Goal: Task Accomplishment & Management: Manage account settings

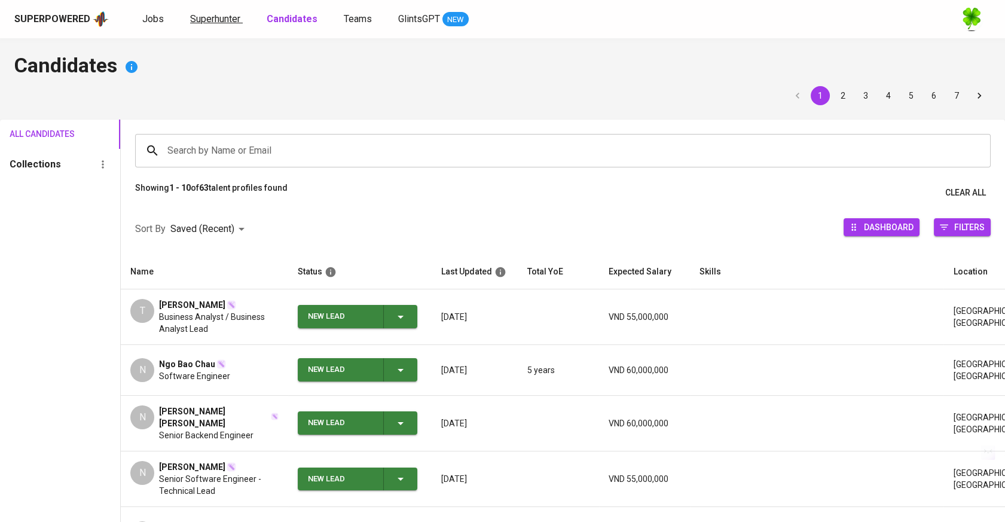
click at [198, 22] on span "Superhunter" at bounding box center [215, 18] width 50 height 11
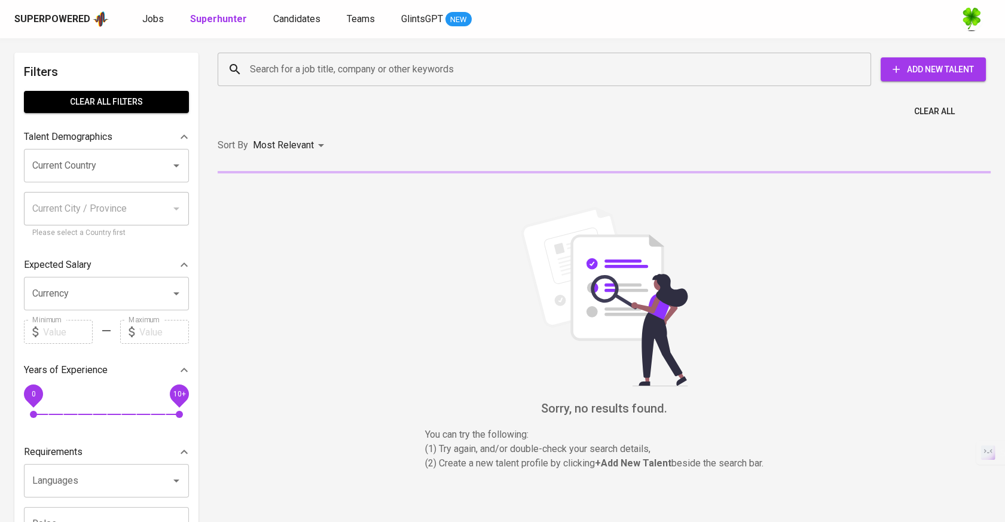
drag, startPoint x: 271, startPoint y: 55, endPoint x: 278, endPoint y: 63, distance: 10.6
click at [272, 56] on div "Search for a job title, company or other keywords" at bounding box center [545, 69] width 654 height 33
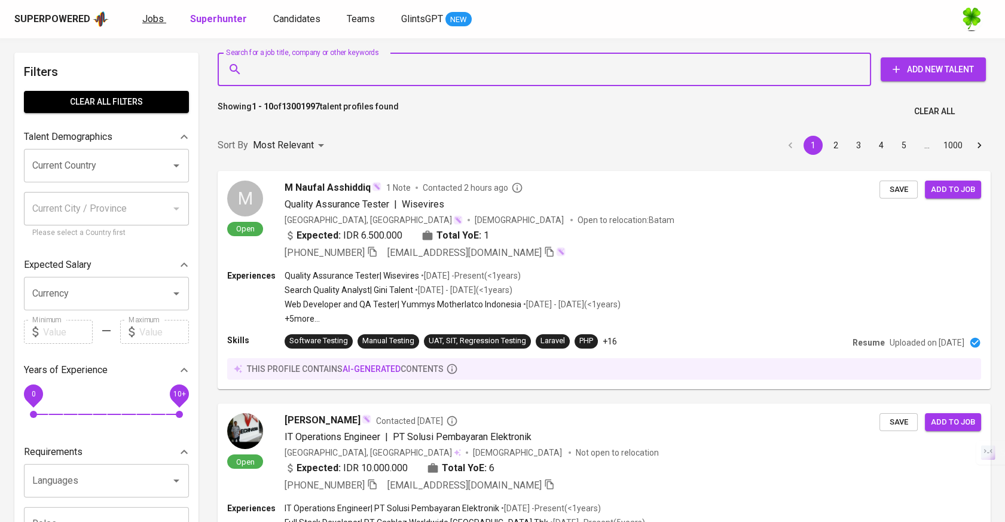
click at [155, 25] on link "Jobs" at bounding box center [154, 19] width 24 height 15
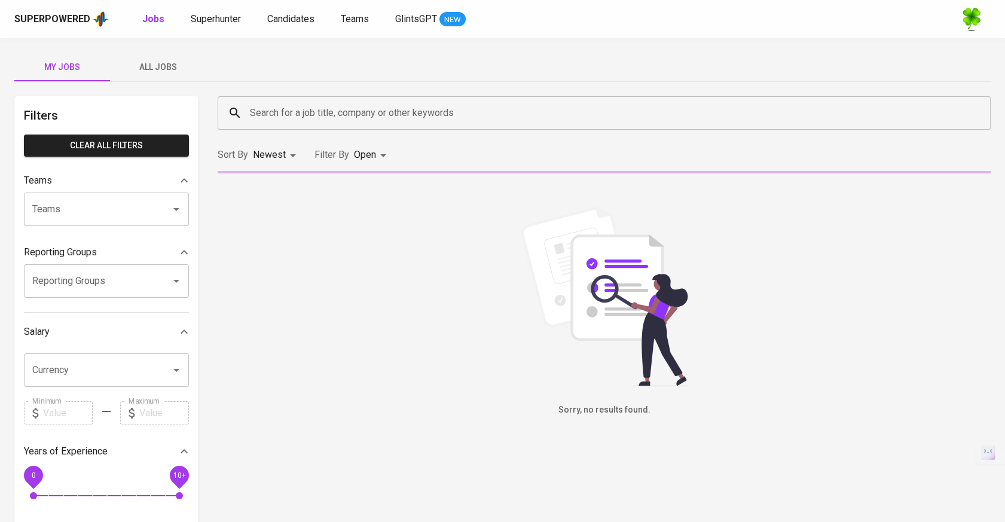
click at [154, 65] on span "All Jobs" at bounding box center [157, 67] width 81 height 15
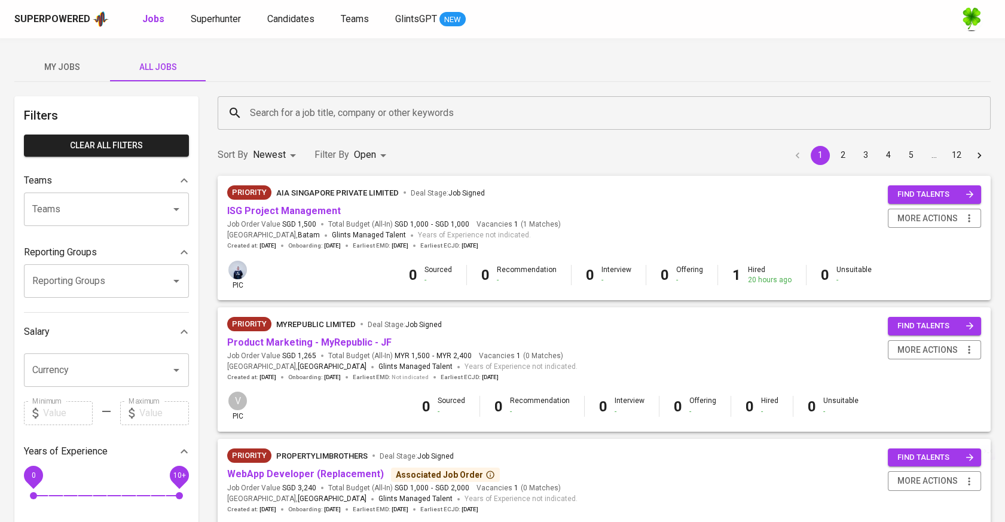
click at [364, 120] on input "Search for a job title, company or other keywords" at bounding box center [607, 113] width 721 height 23
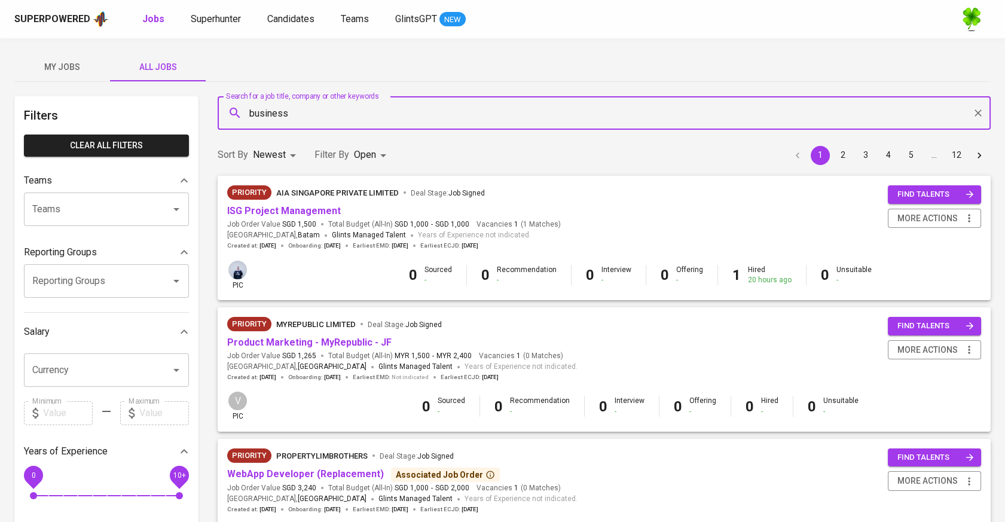
type input "business"
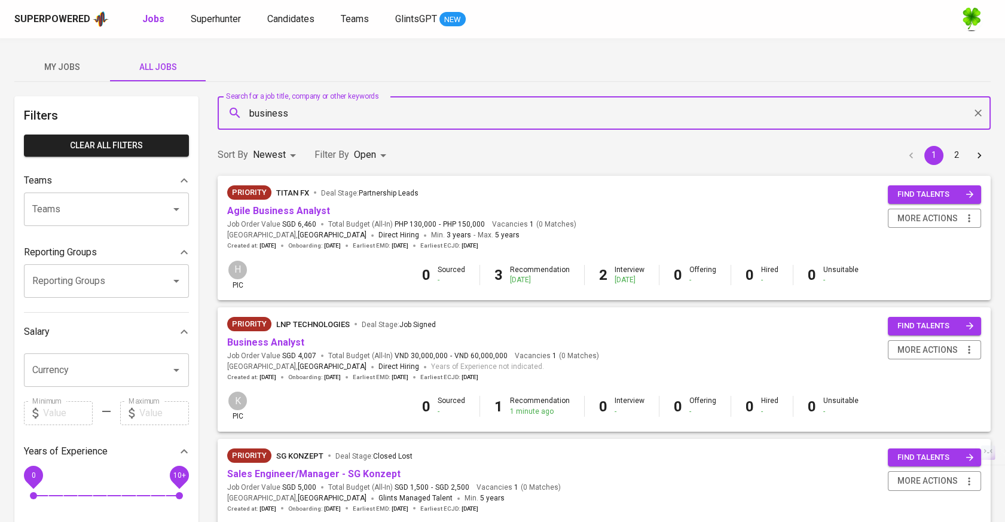
scroll to position [66, 0]
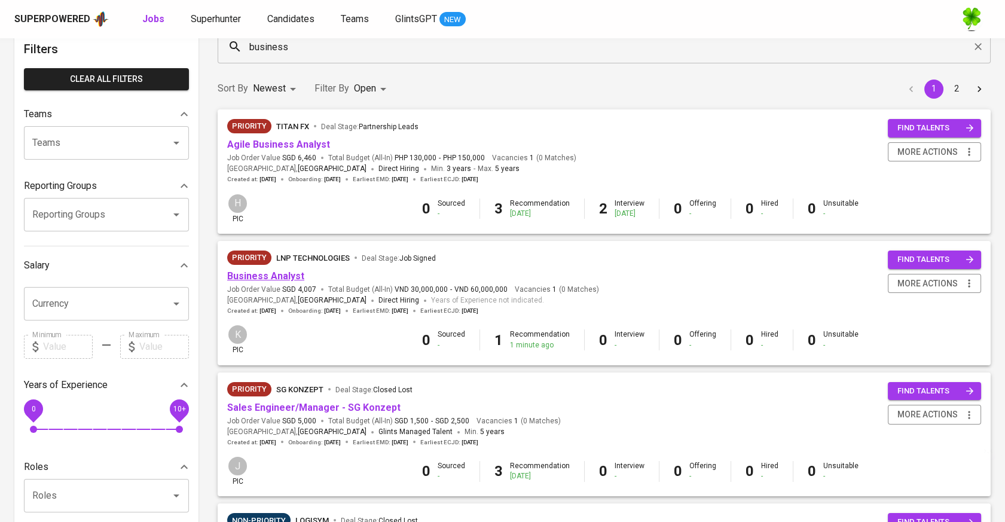
click at [279, 279] on link "Business Analyst" at bounding box center [265, 275] width 77 height 11
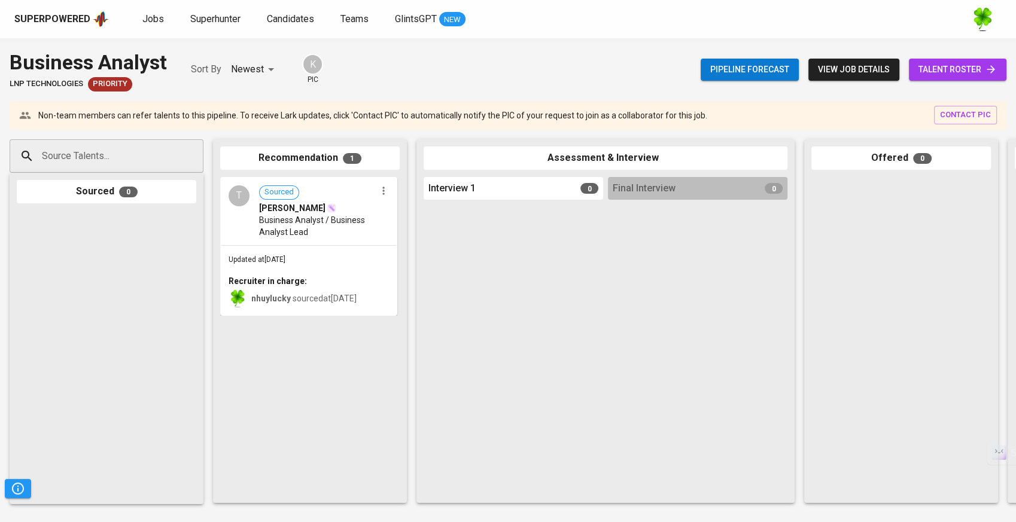
click at [144, 157] on input "Source Talents..." at bounding box center [102, 156] width 126 height 23
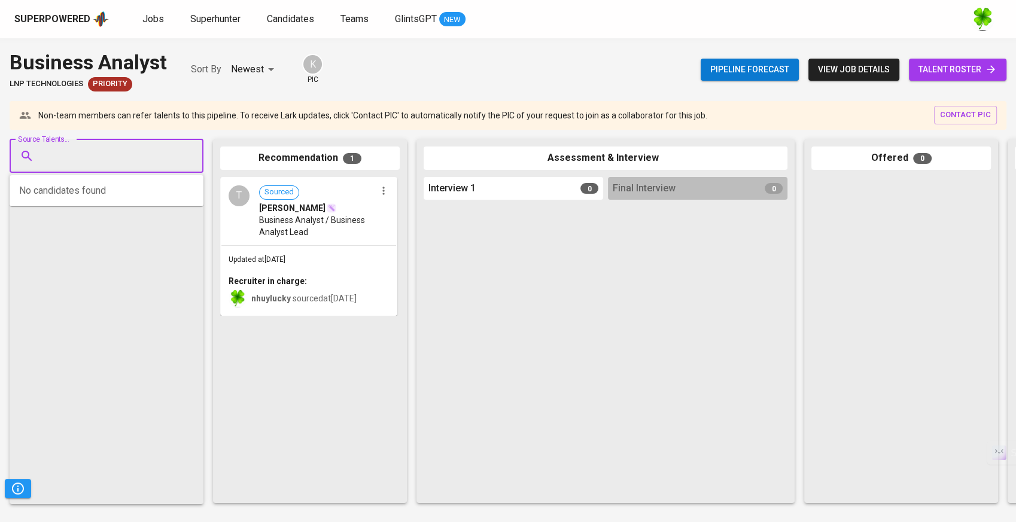
paste input "[EMAIL_ADDRESS][DOMAIN_NAME]"
type input "[EMAIL_ADDRESS][DOMAIN_NAME]"
click at [104, 201] on span "[EMAIL_ADDRESS][DOMAIN_NAME]" at bounding box center [106, 202] width 112 height 12
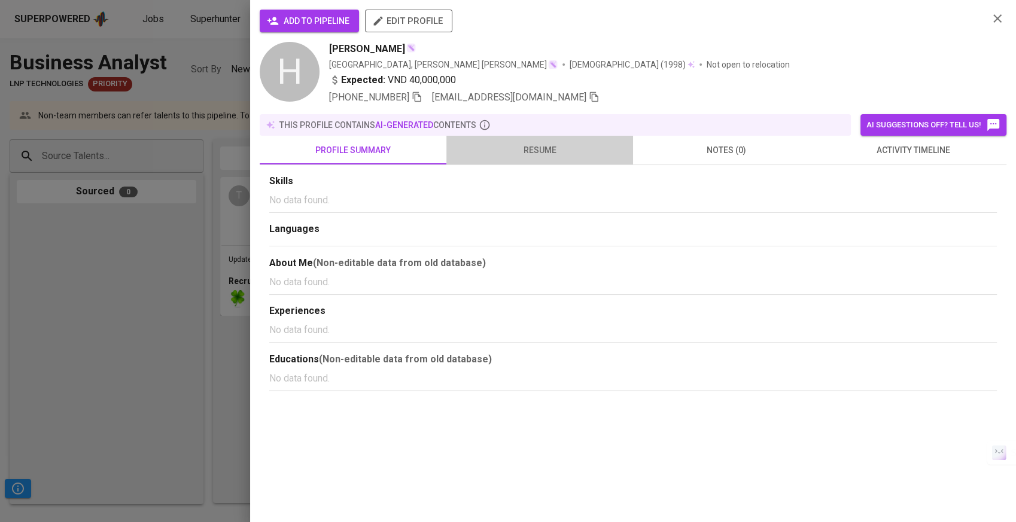
click at [523, 144] on span "resume" at bounding box center [539, 150] width 172 height 15
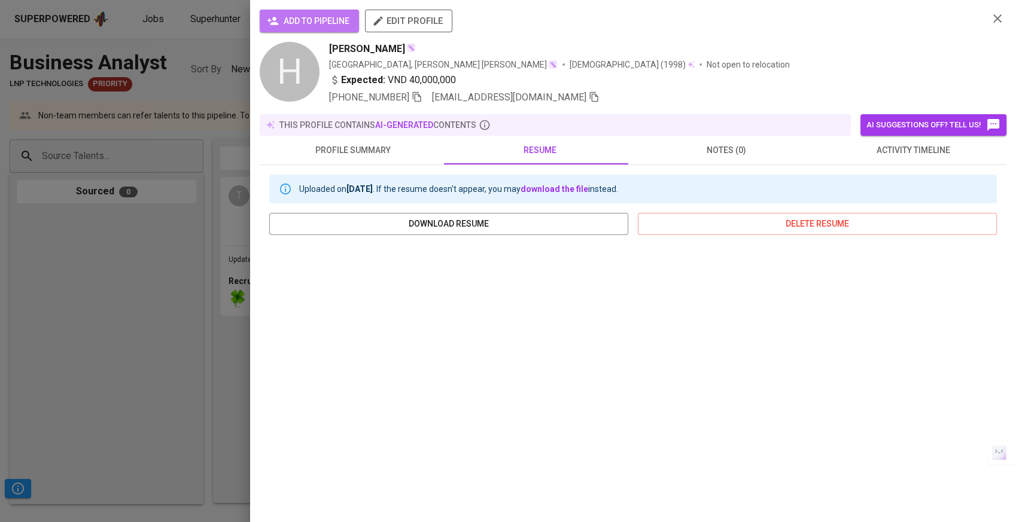
click at [340, 16] on span "add to pipeline" at bounding box center [309, 21] width 80 height 15
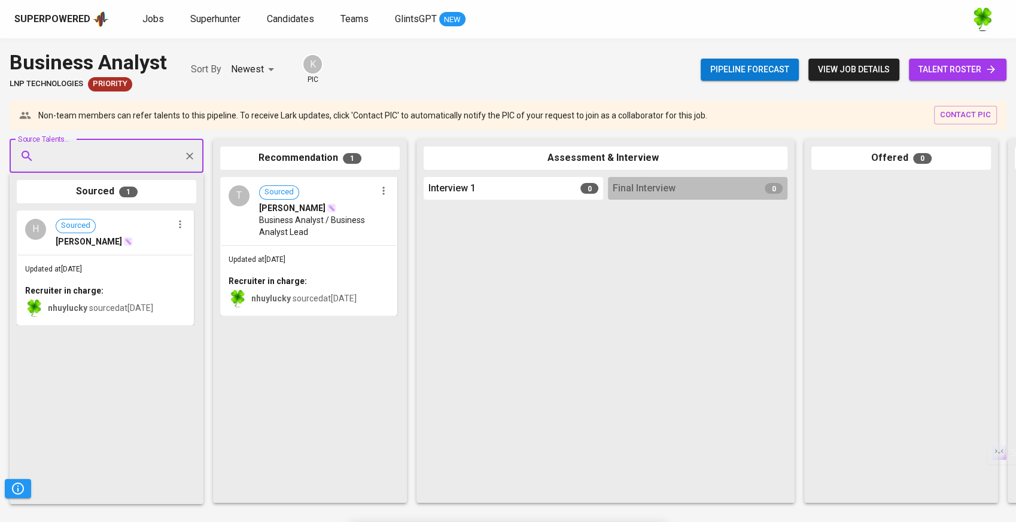
click at [176, 265] on div "Updated at [DATE] Recruiter in charge: nhuylucky sourced at [DATE]" at bounding box center [105, 289] width 175 height 69
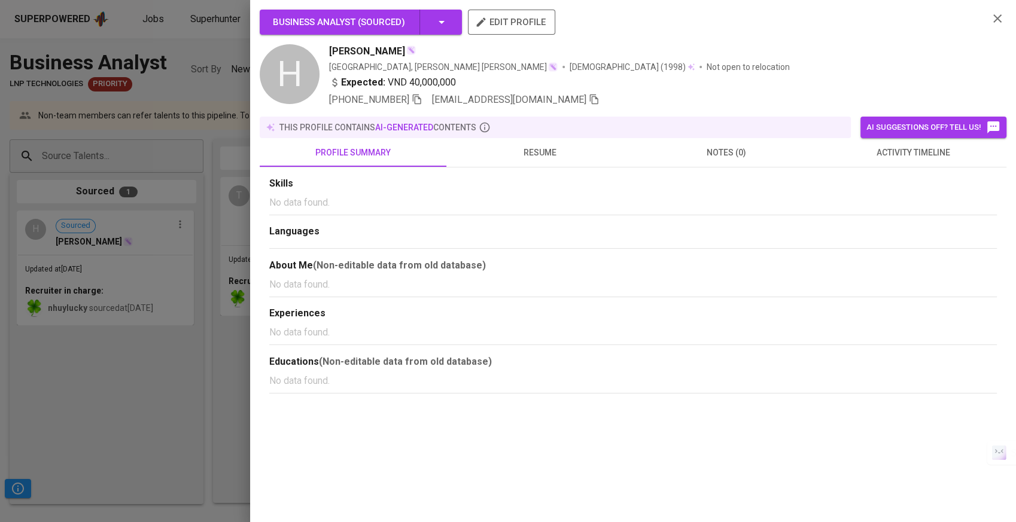
click at [501, 155] on span "resume" at bounding box center [539, 152] width 172 height 15
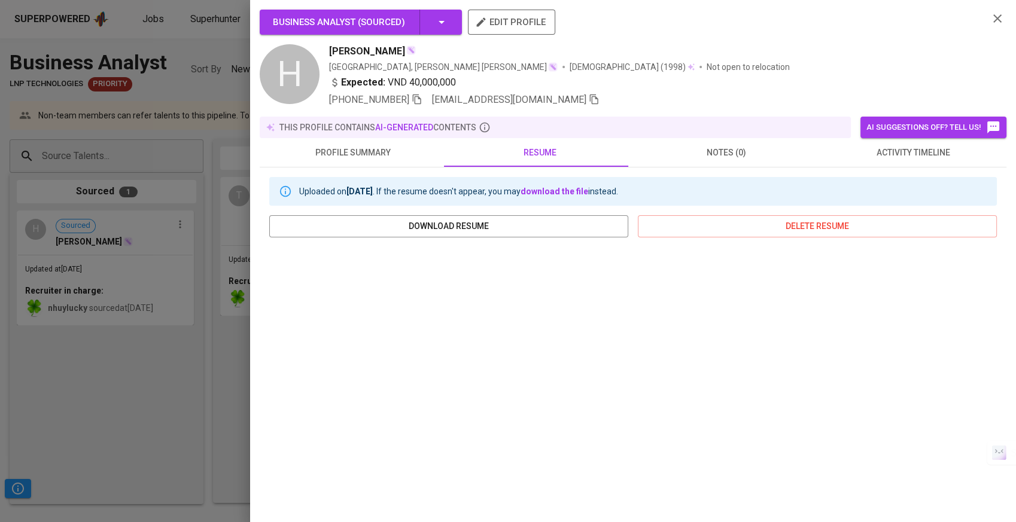
scroll to position [102, 0]
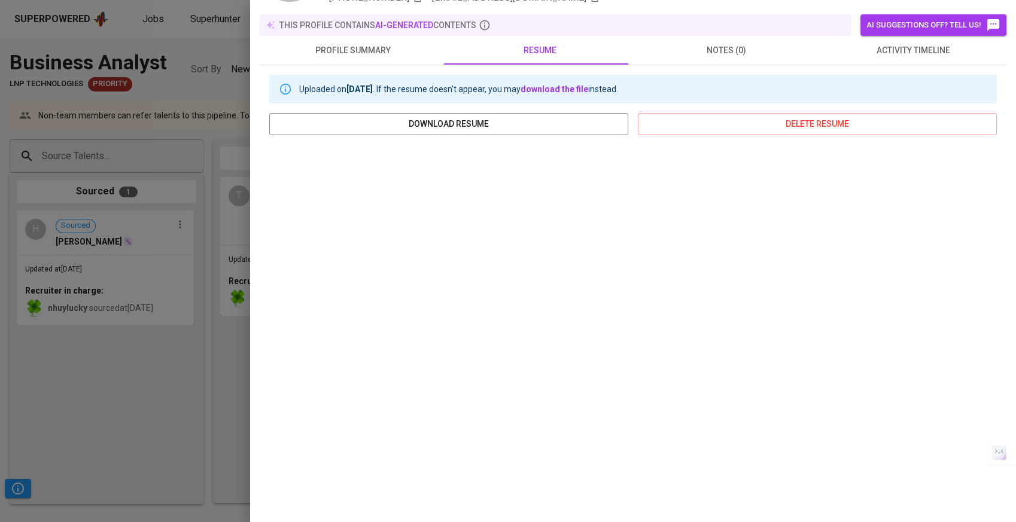
click at [173, 328] on div at bounding box center [508, 261] width 1016 height 522
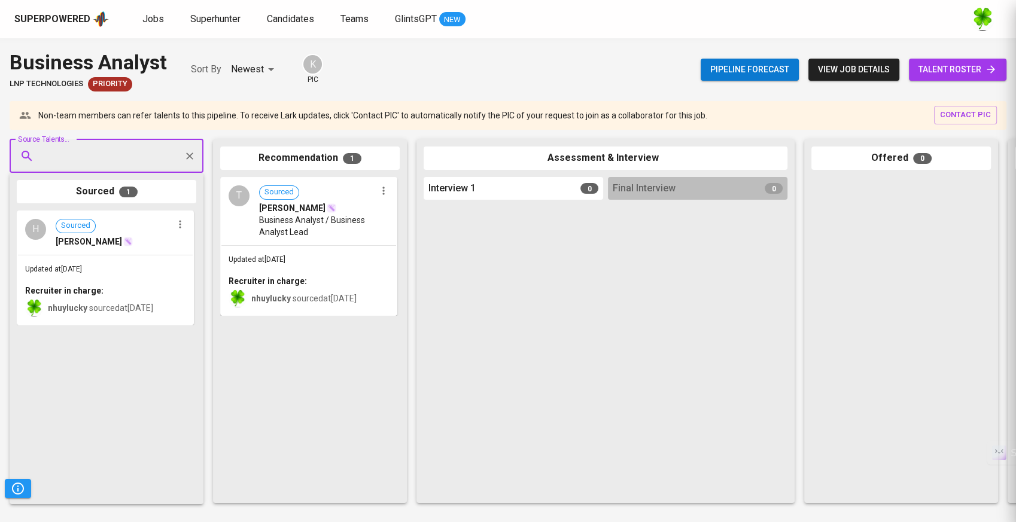
scroll to position [0, 0]
click at [151, 261] on div "Updated at [DATE] Recruiter in charge: nhuylucky sourced at [DATE]" at bounding box center [105, 289] width 175 height 69
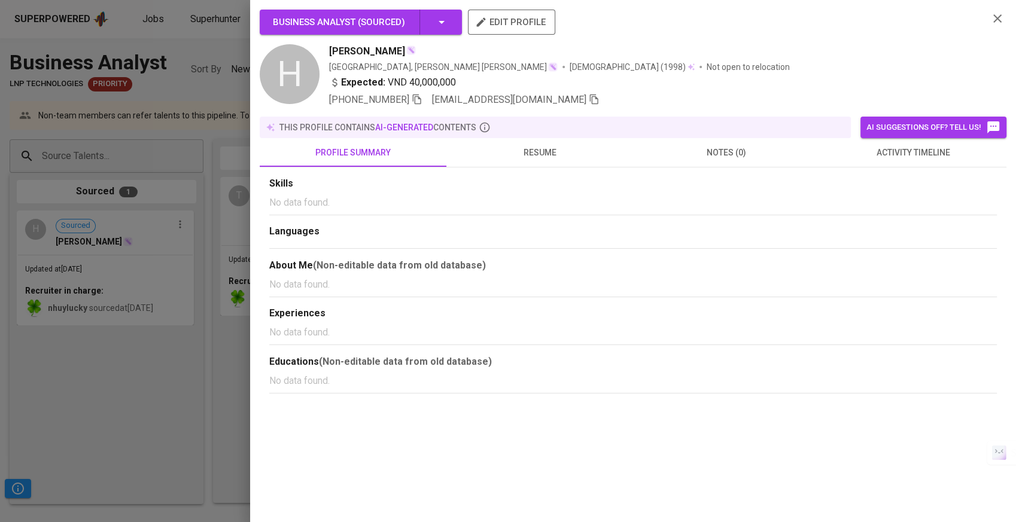
click at [510, 152] on span "resume" at bounding box center [539, 152] width 172 height 15
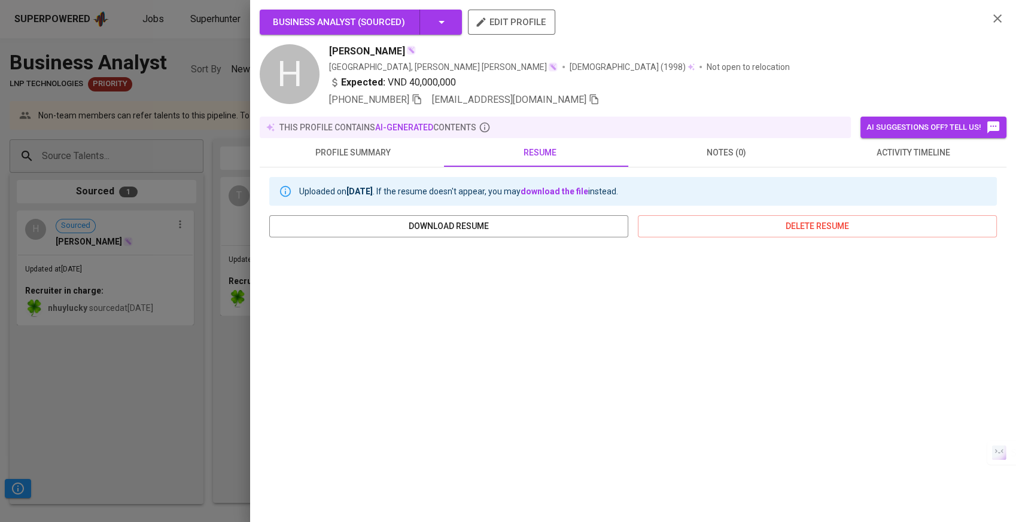
click at [167, 332] on div at bounding box center [508, 261] width 1016 height 522
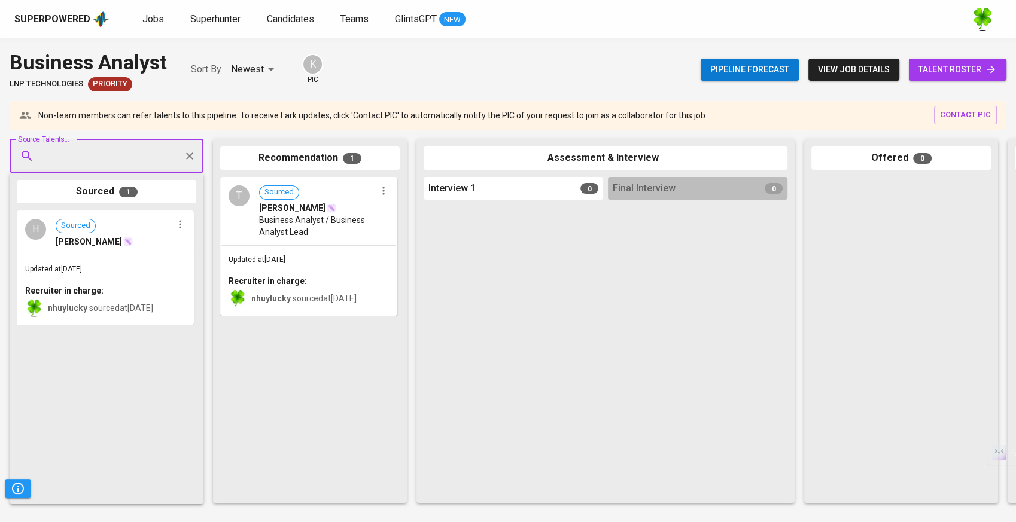
click at [334, 228] on span "Business Analyst / Business Analyst Lead" at bounding box center [317, 226] width 117 height 24
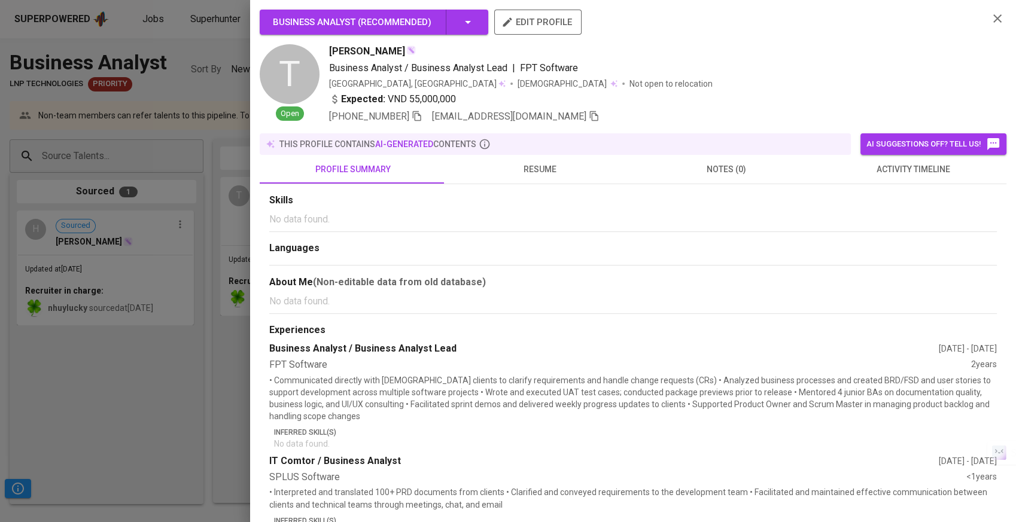
click at [534, 165] on span "resume" at bounding box center [539, 169] width 172 height 15
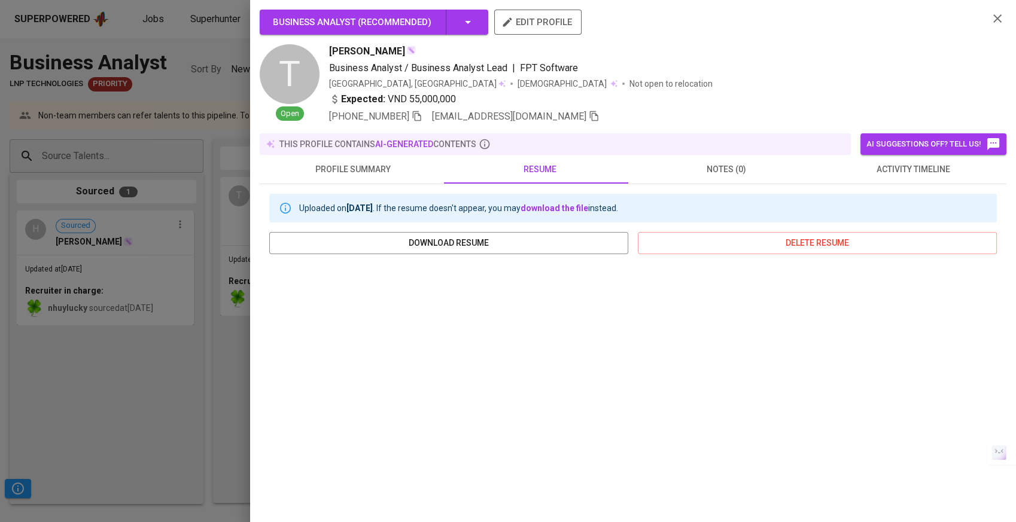
scroll to position [120, 0]
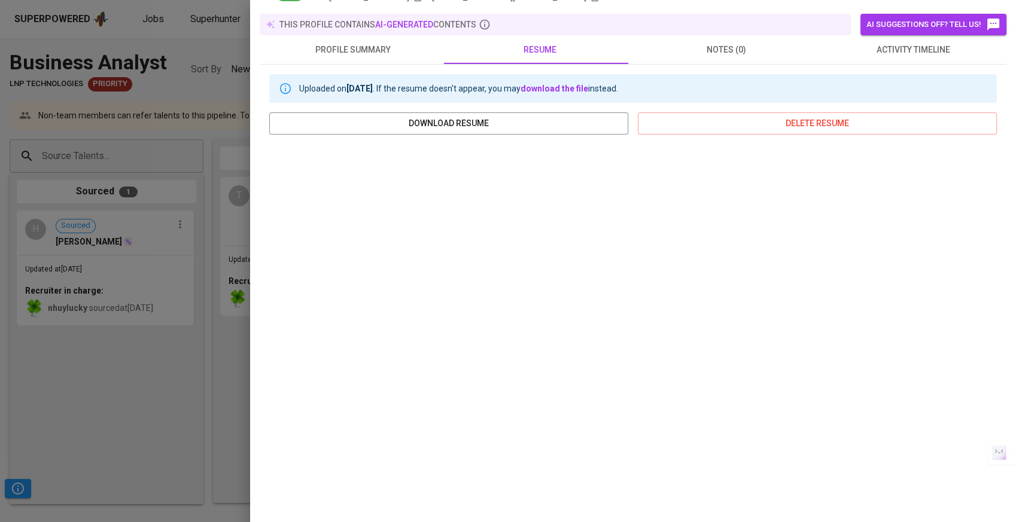
click at [172, 348] on div at bounding box center [508, 261] width 1016 height 522
